Goal: Task Accomplishment & Management: Use online tool/utility

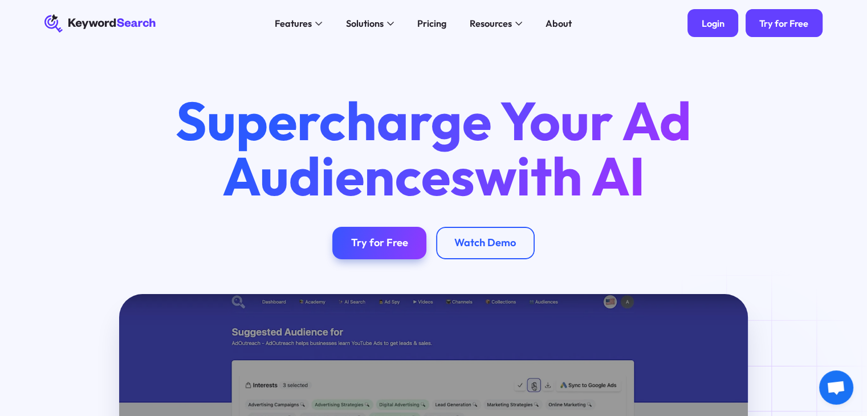
click at [724, 23] on div "Login" at bounding box center [713, 23] width 23 height 11
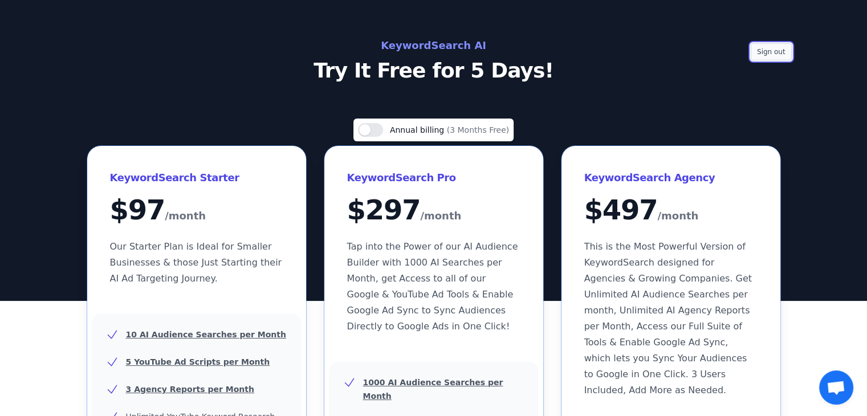
click at [764, 52] on button "Sign out" at bounding box center [771, 51] width 41 height 17
click at [765, 52] on button "Sign out" at bounding box center [771, 51] width 41 height 17
